Goal: Task Accomplishment & Management: Use online tool/utility

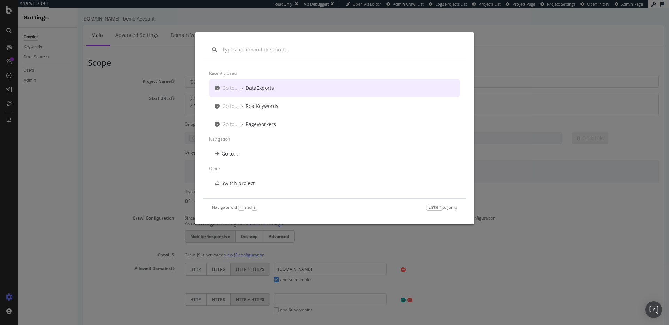
click at [284, 129] on div "Go to... › PageWorkers" at bounding box center [334, 124] width 251 height 18
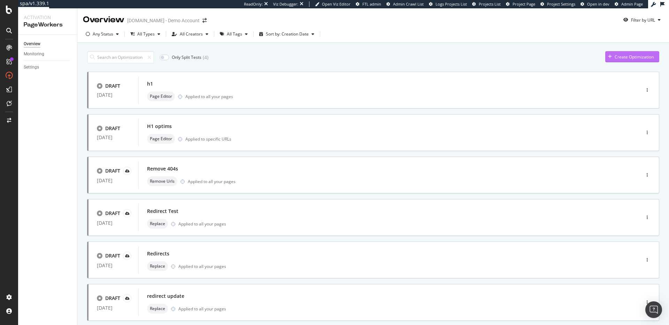
click at [631, 59] on div "Create Optimization" at bounding box center [633, 57] width 39 height 6
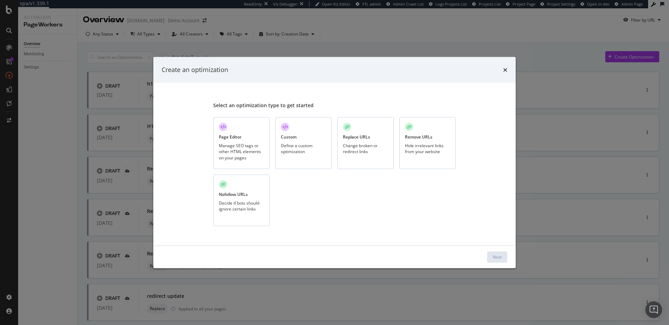
click at [243, 154] on div "Manage SEO tags or other HTML elements on your pages" at bounding box center [241, 152] width 45 height 18
click at [497, 263] on div "Next" at bounding box center [334, 257] width 362 height 22
click at [493, 260] on div "Next" at bounding box center [497, 257] width 9 height 6
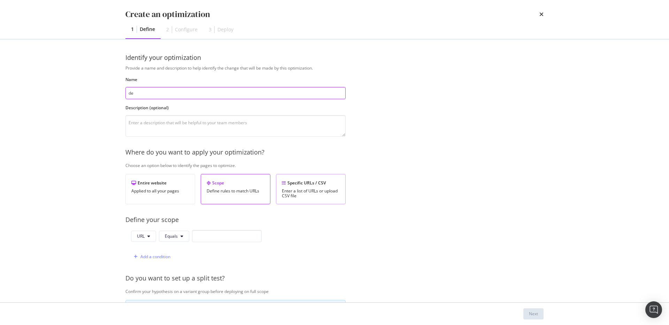
type input "de"
click at [298, 187] on div "Specific URLs / CSV Enter a list of URLs or upload CSV file" at bounding box center [311, 189] width 70 height 30
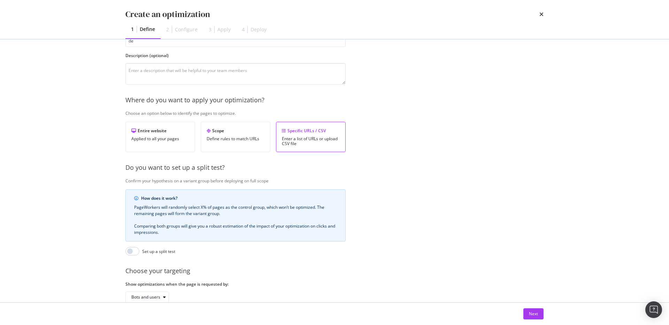
scroll to position [63, 0]
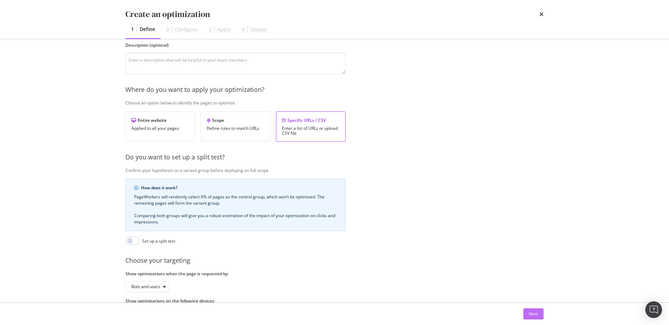
click at [527, 312] on button "Next" at bounding box center [533, 314] width 20 height 11
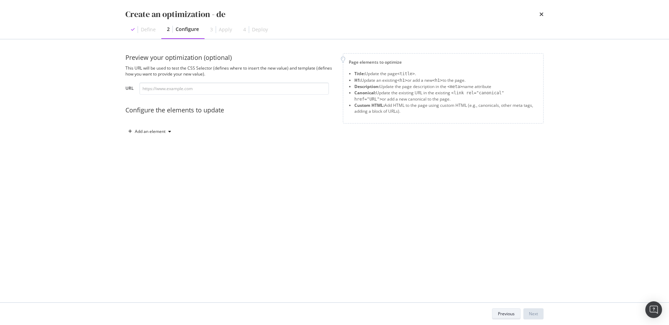
scroll to position [0, 0]
click at [137, 140] on div "Preview your optimization (optional) This URL will be used to test the CSS Sele…" at bounding box center [334, 102] width 418 height 98
click at [142, 132] on div "Add an element" at bounding box center [150, 132] width 31 height 4
click at [158, 145] on div "Title" at bounding box center [153, 144] width 47 height 9
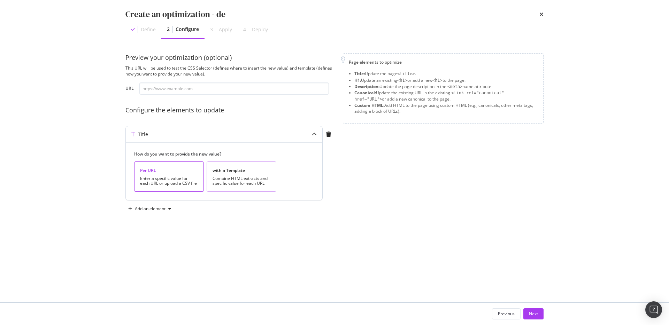
click at [243, 189] on div "with a Template Combine HTML extracts and specific value for each URL" at bounding box center [242, 177] width 70 height 30
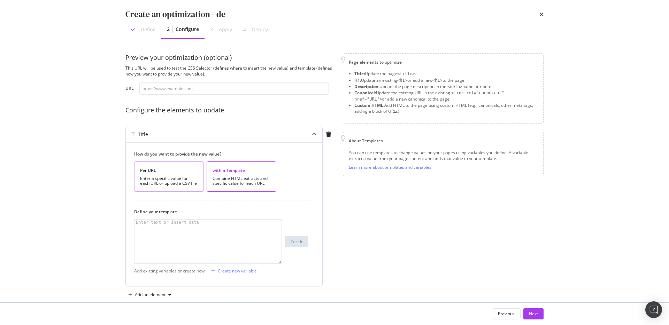
click at [162, 186] on div "Per URL Enter a specific value for each URL or upload a CSV file" at bounding box center [169, 177] width 70 height 30
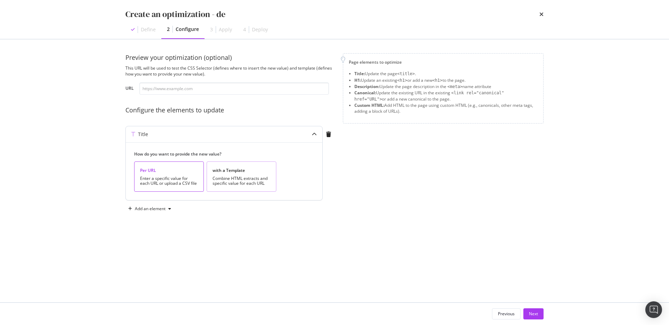
click at [230, 173] on div "with a Template" at bounding box center [241, 171] width 58 height 6
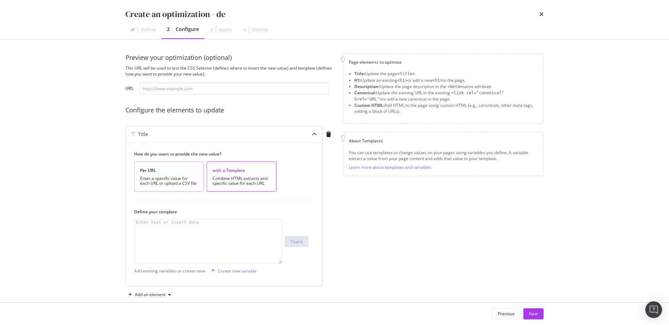
click at [175, 177] on div "Enter a specific value for each URL or upload a CSV file" at bounding box center [169, 181] width 58 height 10
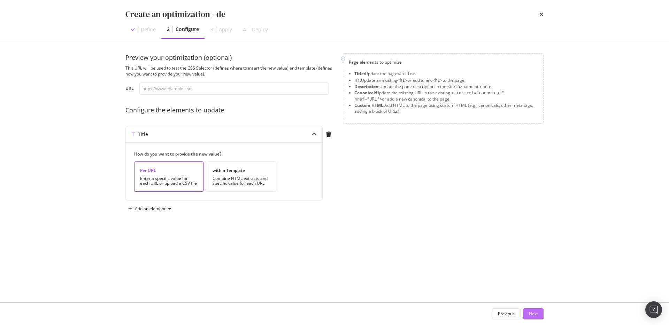
click at [536, 316] on div "Next" at bounding box center [533, 314] width 9 height 6
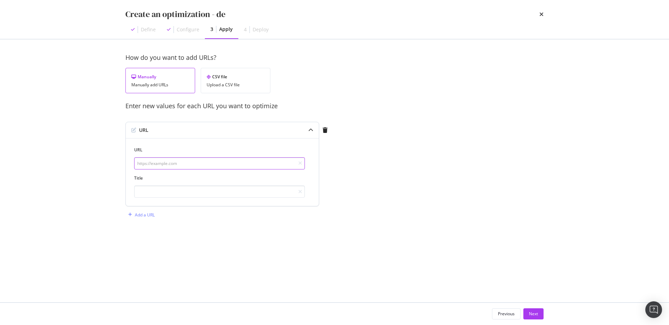
click at [188, 162] on input "modal" at bounding box center [219, 163] width 171 height 12
click at [189, 197] on input "modal" at bounding box center [219, 192] width 171 height 12
click at [220, 88] on div "CSV file Upload a CSV file" at bounding box center [236, 80] width 70 height 25
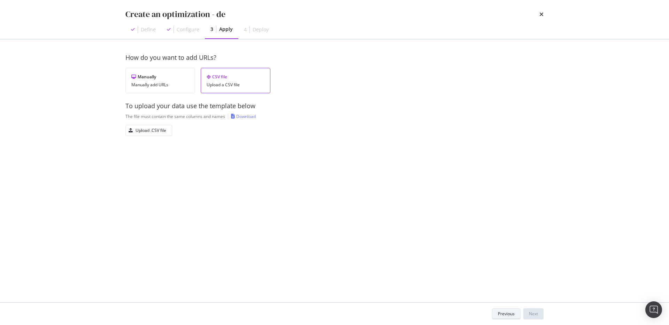
click at [506, 314] on div "Previous" at bounding box center [506, 314] width 17 height 6
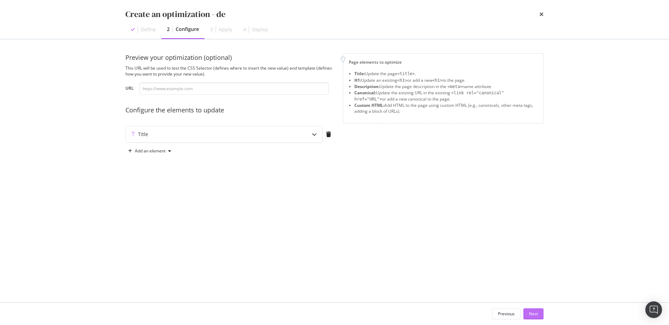
click at [531, 311] on div "Next" at bounding box center [533, 314] width 9 height 6
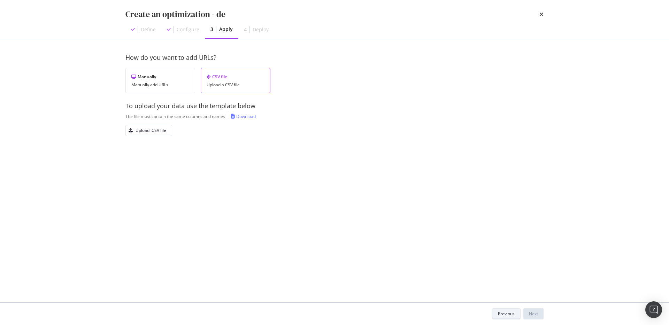
click at [503, 314] on div "Previous" at bounding box center [506, 314] width 17 height 6
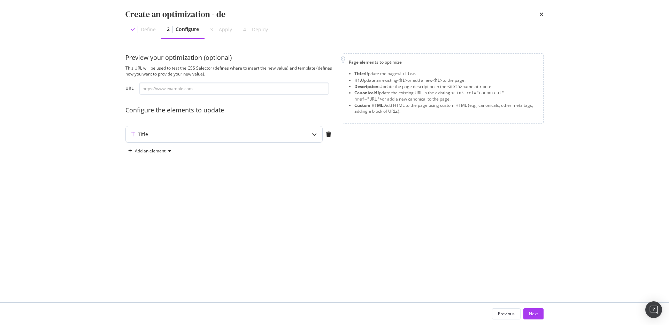
click at [239, 137] on div "Title" at bounding box center [210, 134] width 169 height 7
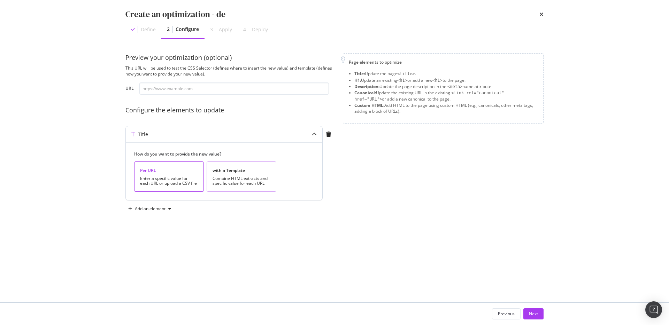
click at [234, 183] on div "Combine HTML extracts and specific value for each URL" at bounding box center [241, 181] width 58 height 10
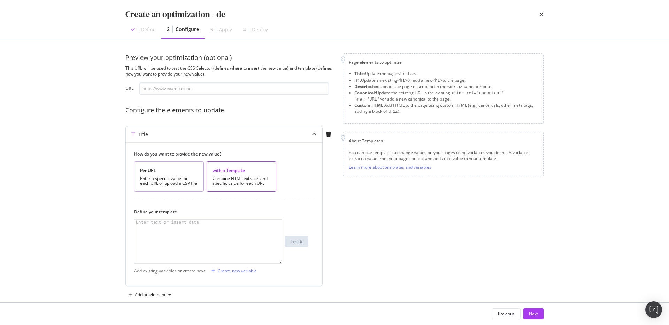
click at [168, 181] on div "Enter a specific value for each URL or upload a CSV file" at bounding box center [169, 181] width 58 height 10
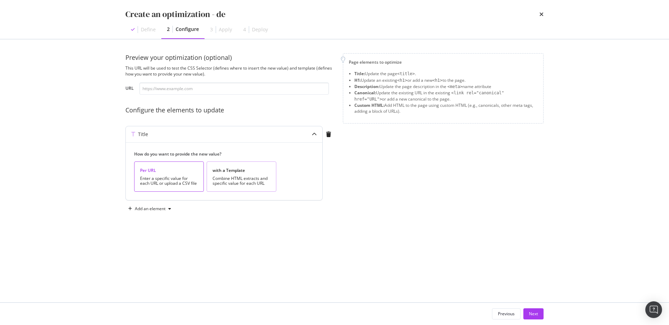
click at [236, 185] on div "Combine HTML extracts and specific value for each URL" at bounding box center [241, 181] width 58 height 10
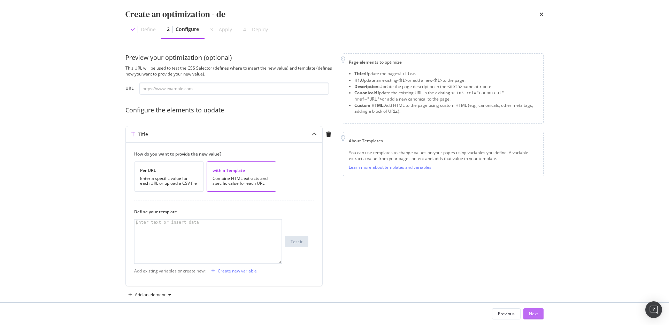
click at [526, 316] on button "Next" at bounding box center [533, 314] width 20 height 11
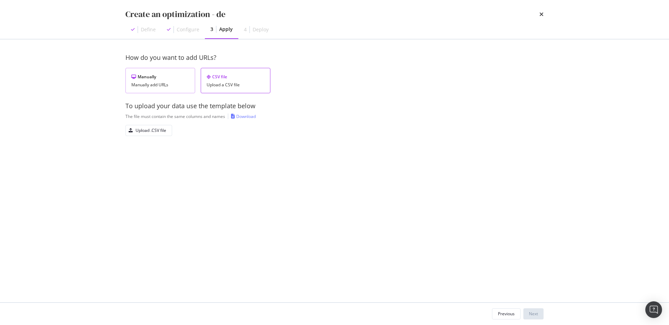
click at [169, 86] on div "Manually add URLs" at bounding box center [160, 85] width 58 height 5
click at [508, 314] on div "Previous" at bounding box center [506, 314] width 17 height 6
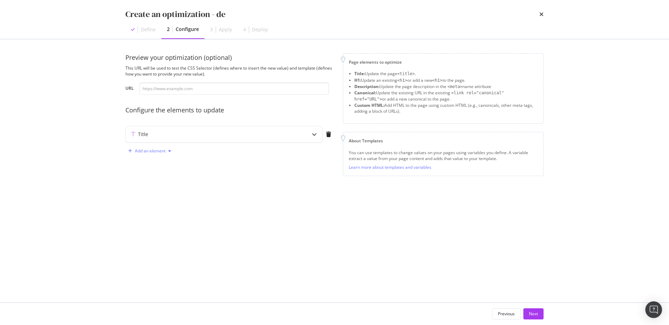
click at [165, 154] on div "Add an element" at bounding box center [149, 151] width 48 height 10
click at [157, 169] on div "H1 Description Canonical Custom HTML" at bounding box center [154, 181] width 50 height 49
click at [151, 165] on div "H1" at bounding box center [153, 164] width 47 height 9
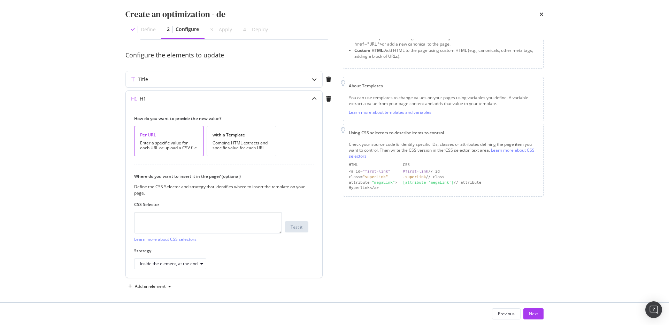
scroll to position [59, 0]
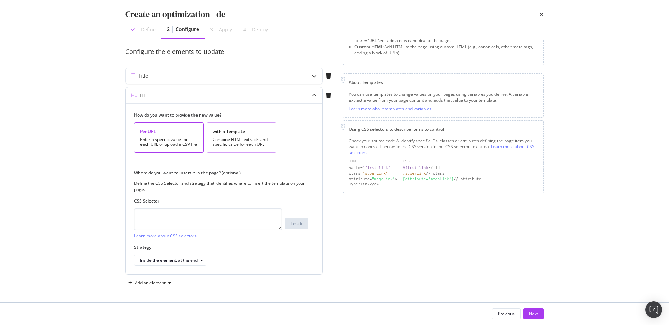
click at [237, 140] on div "Combine HTML extracts and specific value for each URL" at bounding box center [241, 142] width 58 height 10
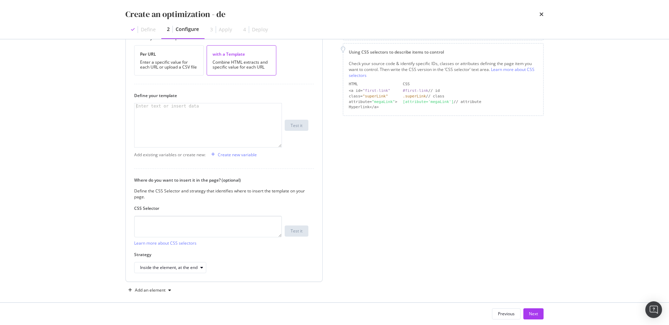
scroll to position [143, 0]
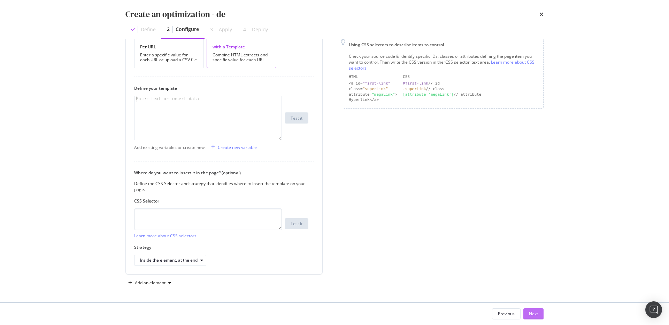
click at [534, 309] on button "Next" at bounding box center [533, 314] width 20 height 11
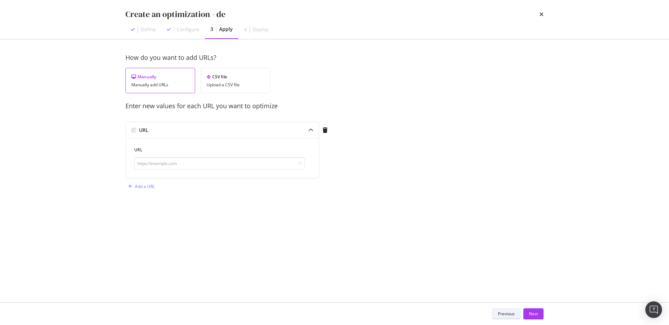
click at [504, 316] on div "Previous" at bounding box center [506, 314] width 17 height 6
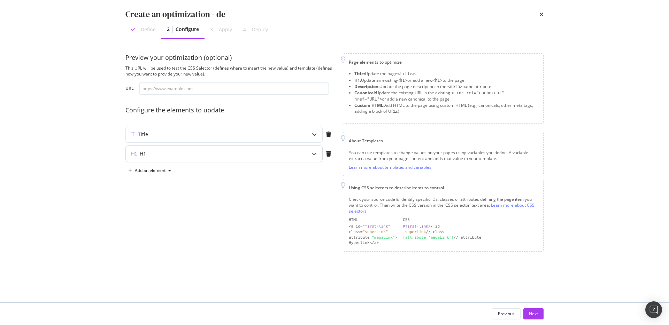
click at [203, 148] on div "H1" at bounding box center [224, 154] width 196 height 16
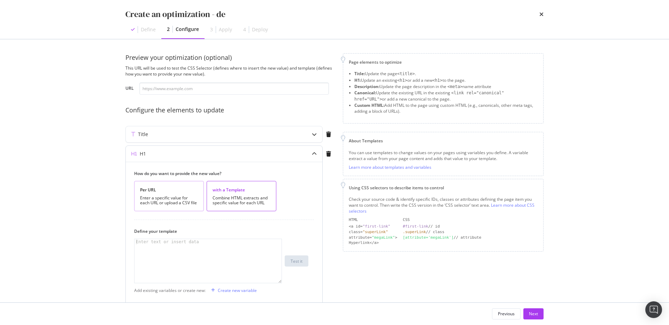
click at [196, 200] on div "Enter a specific value for each URL or upload a CSV file" at bounding box center [169, 201] width 58 height 10
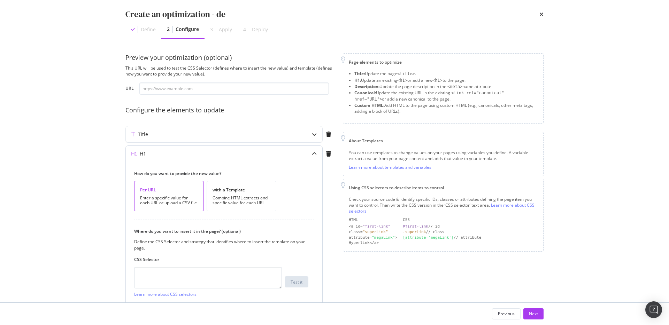
click at [313, 152] on icon "modal" at bounding box center [314, 154] width 5 height 5
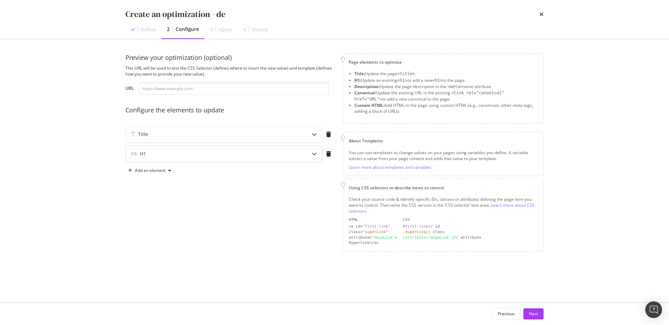
click at [249, 153] on div "H1" at bounding box center [210, 153] width 169 height 7
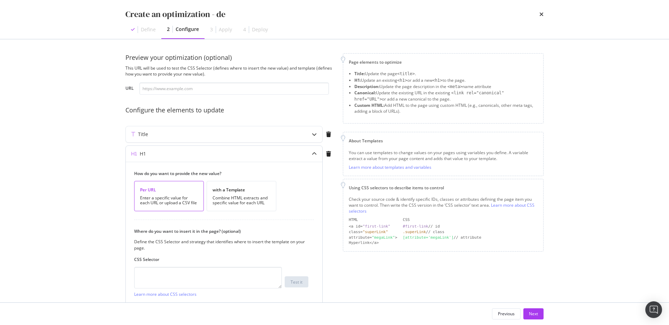
click at [257, 159] on div "H1" at bounding box center [224, 154] width 196 height 16
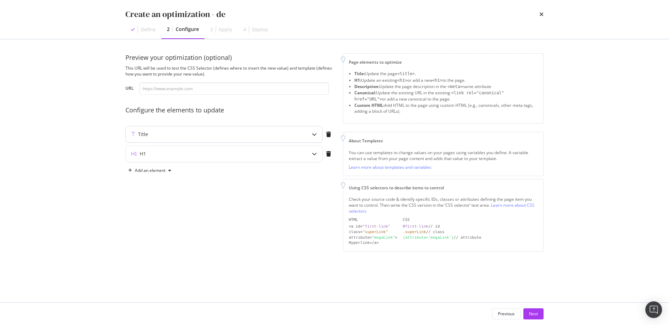
click at [240, 135] on div "Title" at bounding box center [210, 134] width 169 height 7
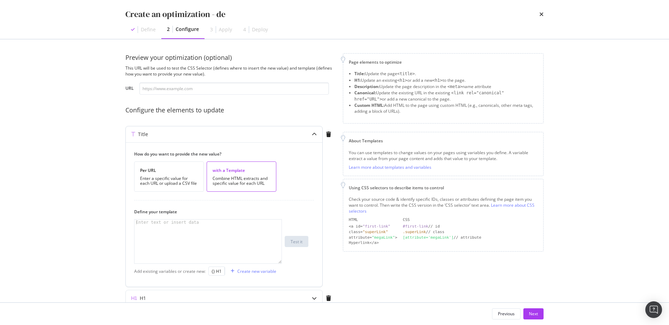
click at [240, 135] on div "Title" at bounding box center [210, 134] width 169 height 7
